Goal: Task Accomplishment & Management: Manage account settings

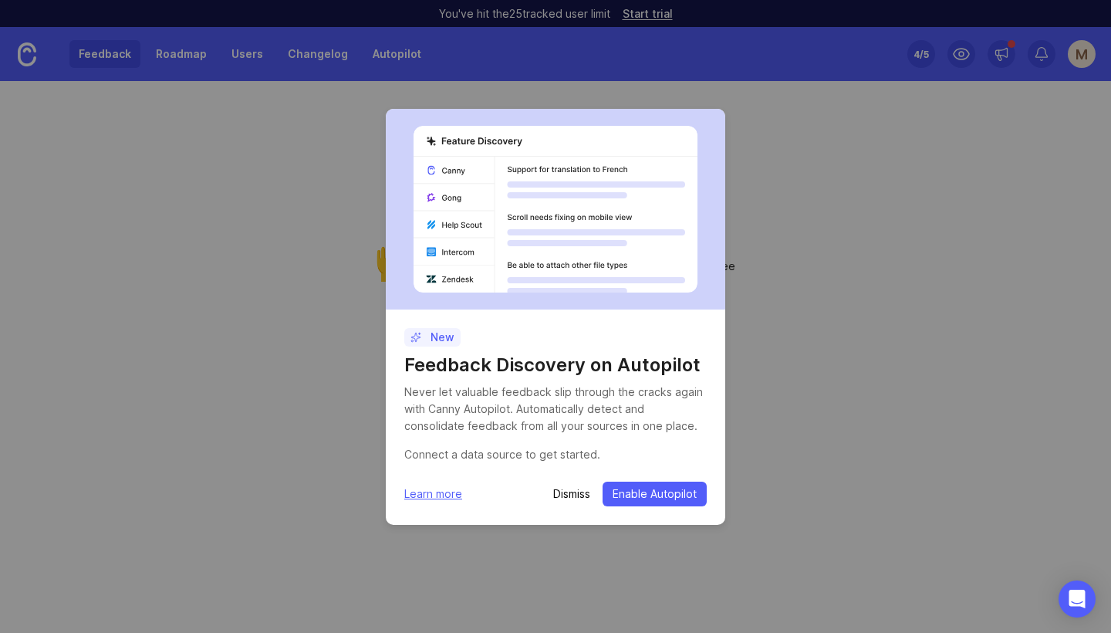
click at [675, 494] on span "Enable Autopilot" at bounding box center [655, 493] width 84 height 15
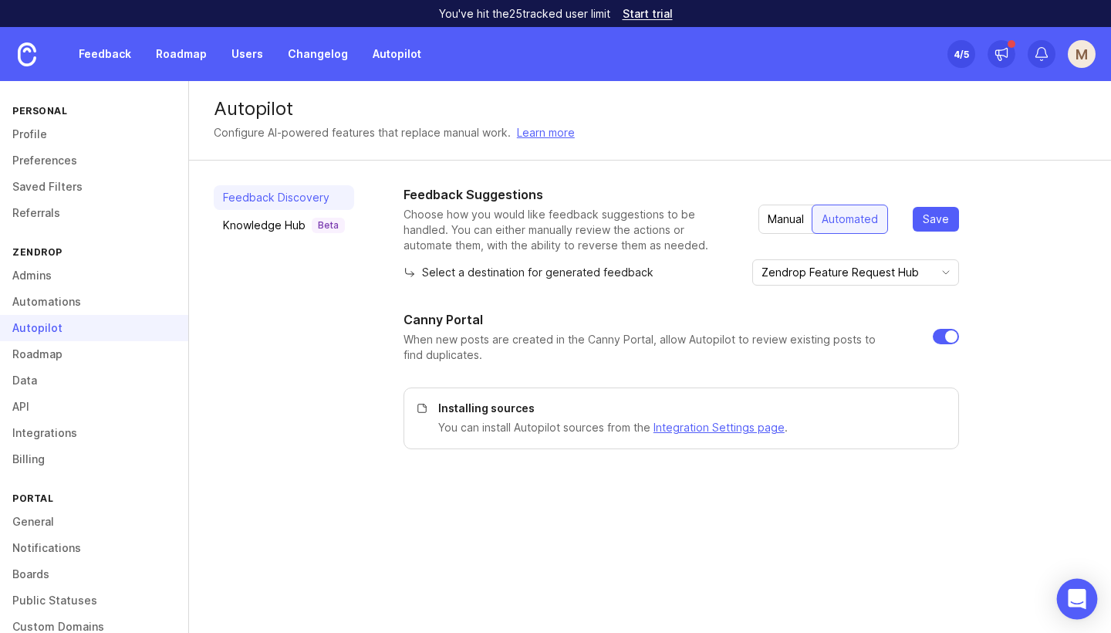
click at [1077, 597] on icon "Open Intercom Messenger" at bounding box center [1077, 599] width 18 height 20
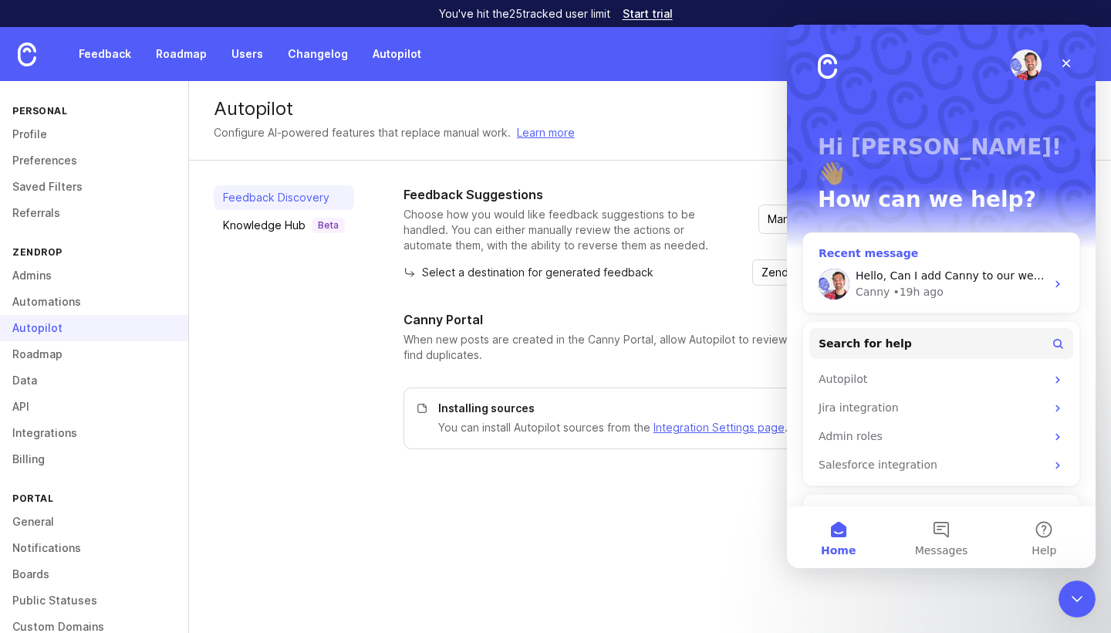
click at [955, 284] on div "Canny • 19h ago" at bounding box center [951, 292] width 190 height 16
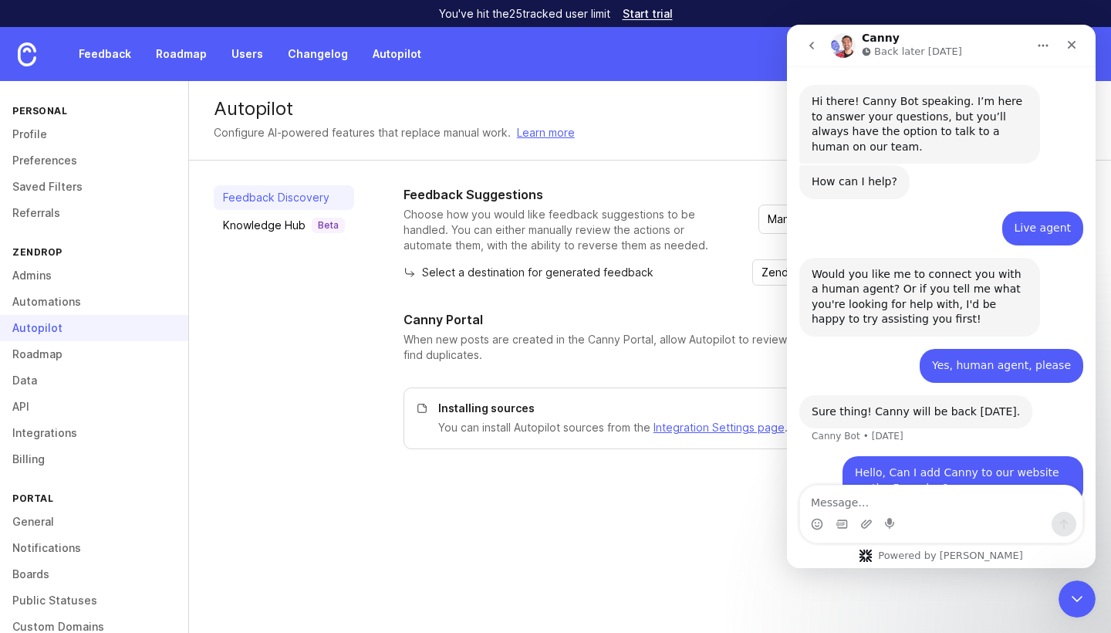
scroll to position [73, 0]
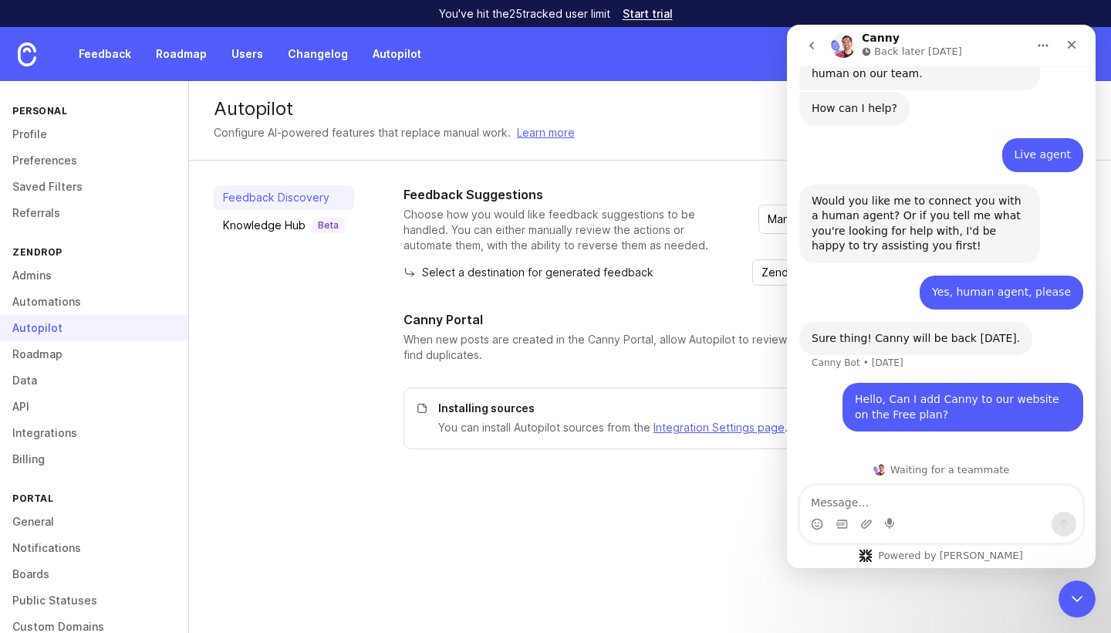
click at [871, 502] on textarea "Message…" at bounding box center [941, 498] width 282 height 26
type textarea "Hello"
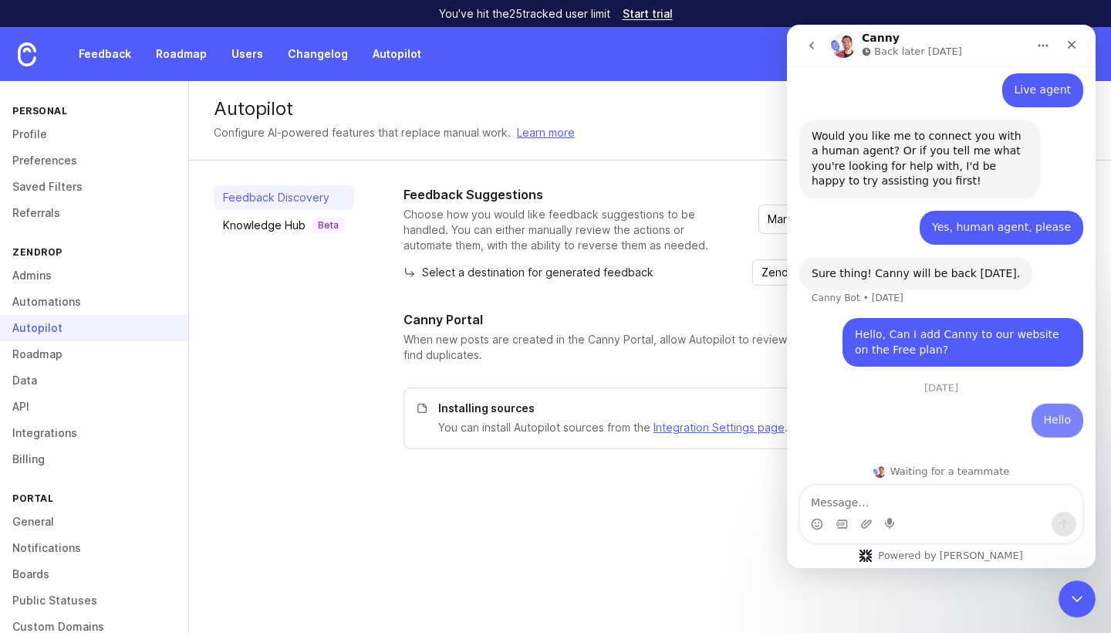
scroll to position [140, 0]
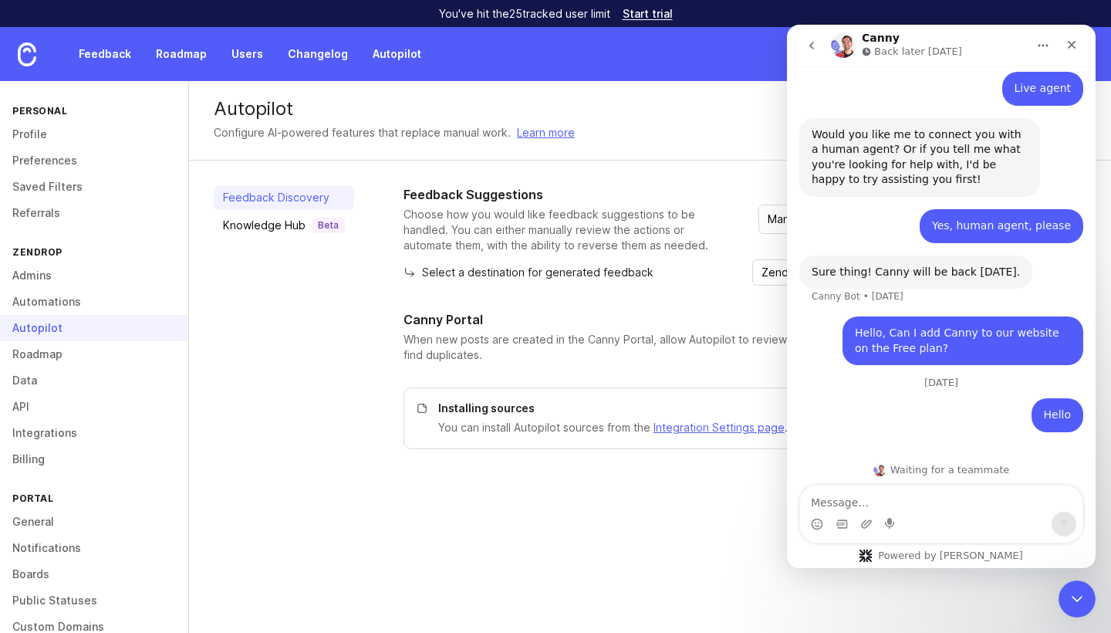
click at [1045, 46] on icon "Home" at bounding box center [1043, 45] width 12 height 12
click at [814, 46] on icon "go back" at bounding box center [812, 45] width 12 height 12
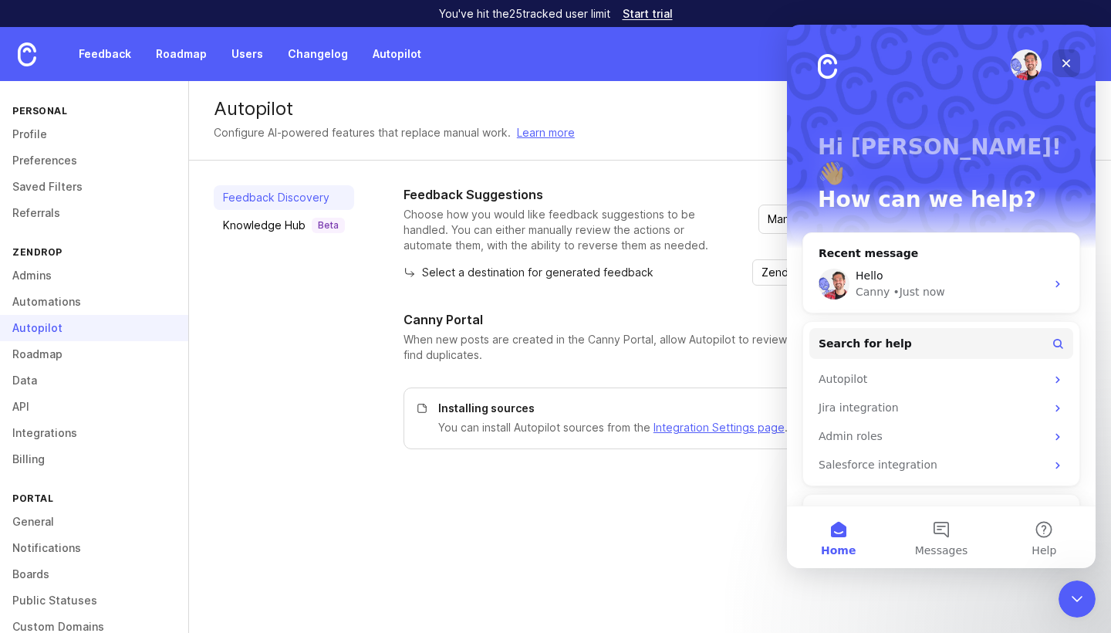
click at [1067, 64] on icon "Close" at bounding box center [1067, 63] width 8 height 8
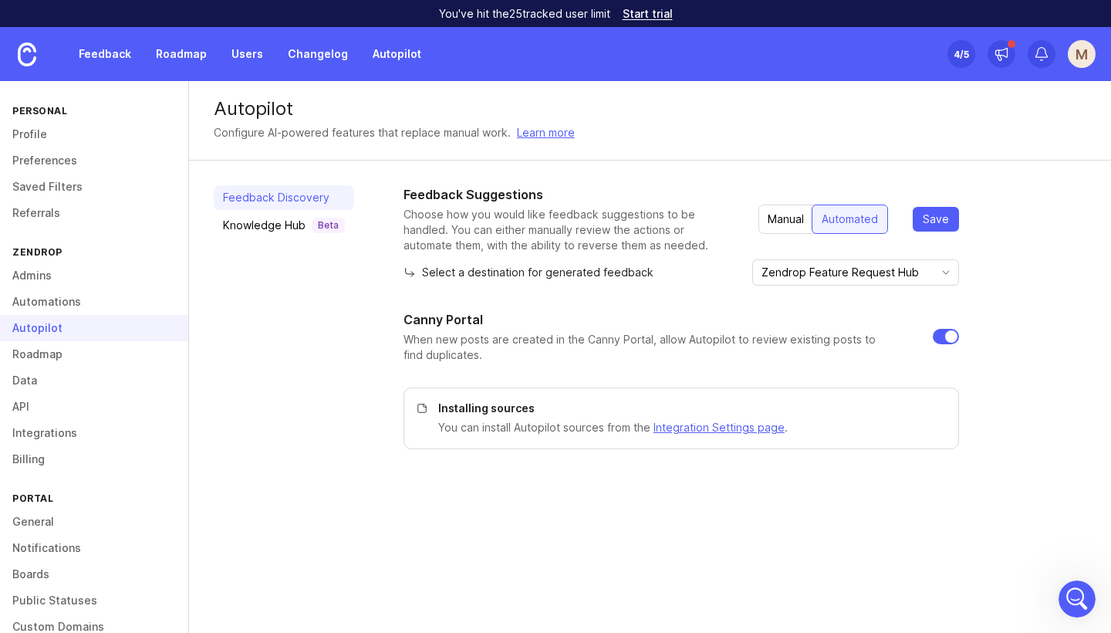
click at [786, 224] on div "Manual" at bounding box center [786, 219] width 55 height 28
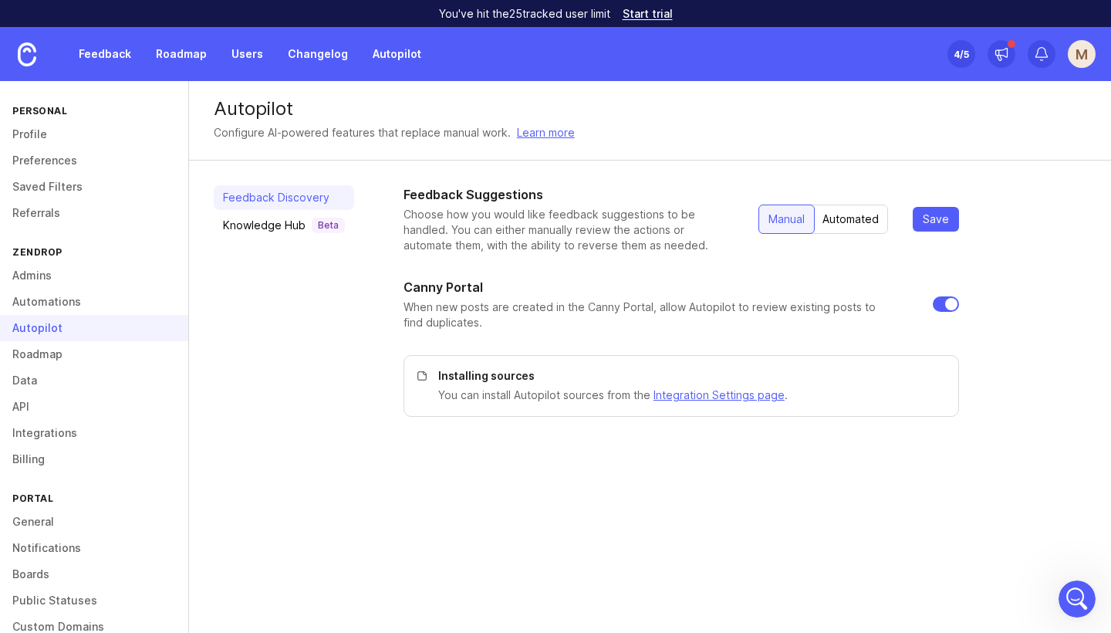
click at [936, 215] on span "Save" at bounding box center [936, 218] width 26 height 15
click at [854, 223] on div "Automated" at bounding box center [850, 219] width 75 height 28
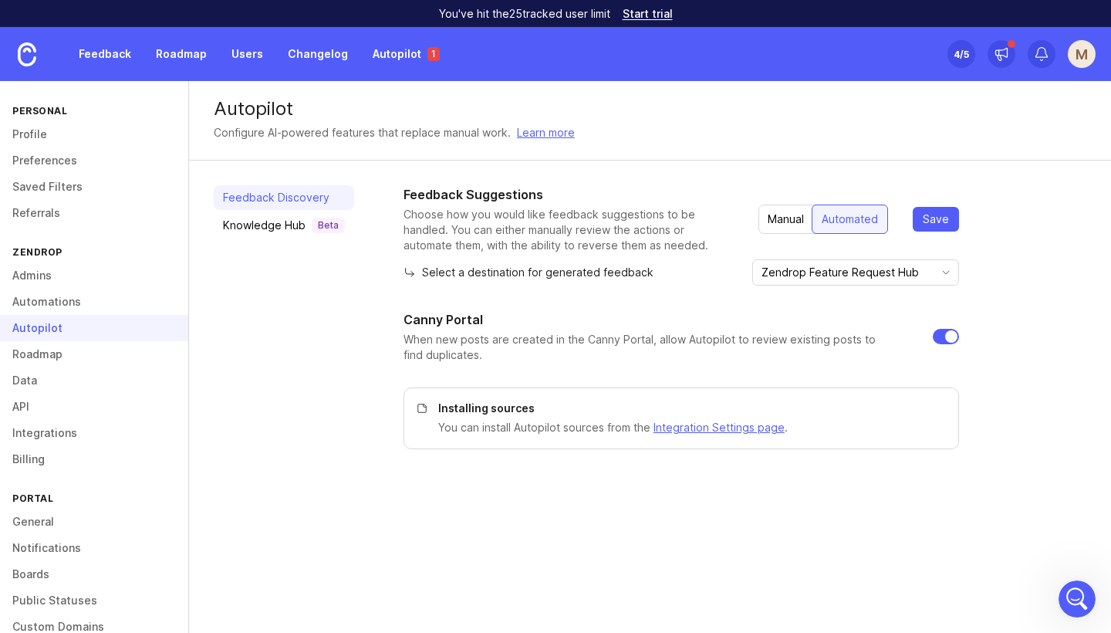
click at [946, 266] on icon "toggle icon" at bounding box center [946, 272] width 25 height 12
click at [986, 260] on div "Feedback Suggestions Choose how you would like feedback suggestions to be handl…" at bounding box center [745, 317] width 683 height 264
click at [935, 222] on span "Save" at bounding box center [936, 218] width 26 height 15
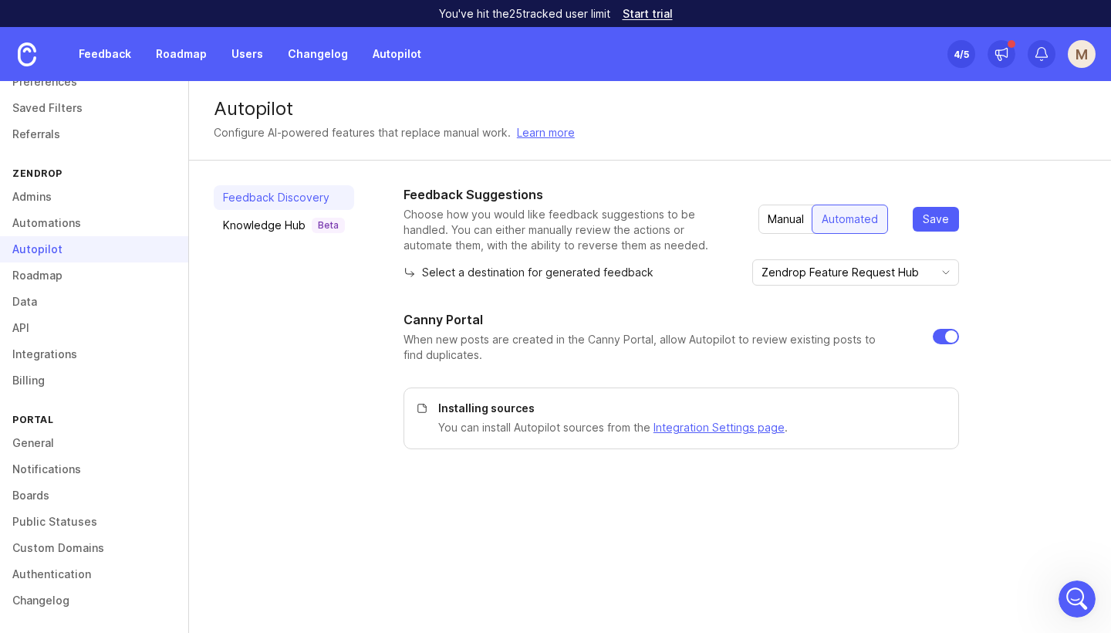
scroll to position [79, 0]
click at [30, 439] on link "General" at bounding box center [94, 443] width 188 height 26
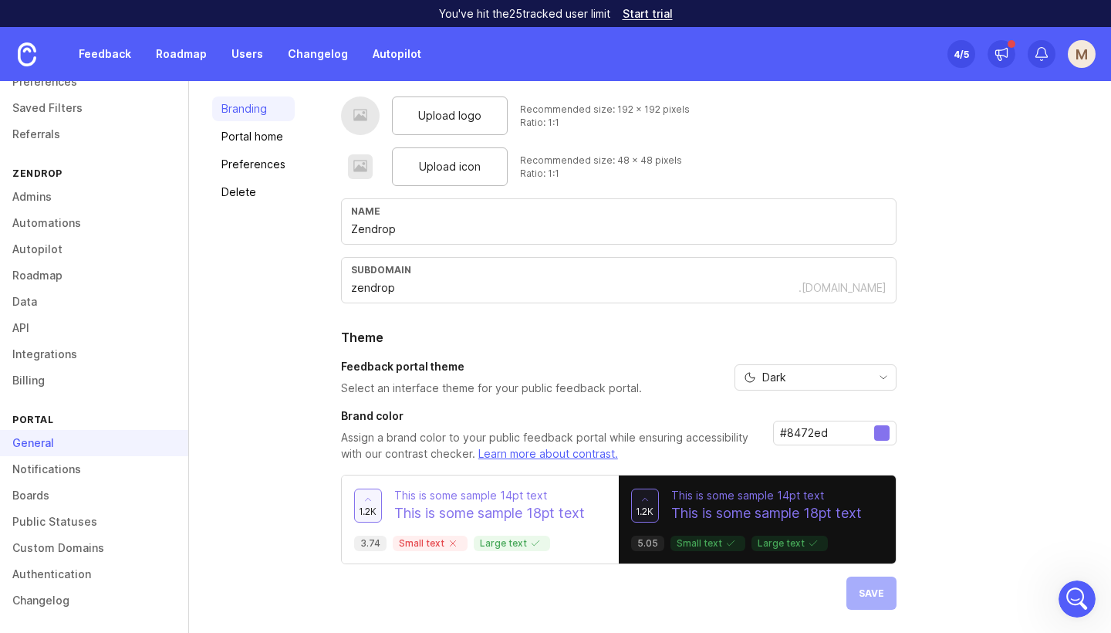
scroll to position [87, 0]
